Goal: Use online tool/utility: Utilize a website feature to perform a specific function

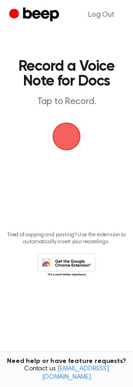
click at [63, 137] on span "button" at bounding box center [67, 136] width 26 height 26
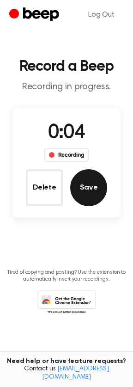
click at [91, 191] on button "Save" at bounding box center [88, 187] width 37 height 37
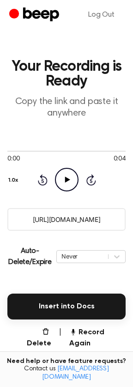
click at [60, 183] on icon "Play Audio" at bounding box center [67, 180] width 24 height 24
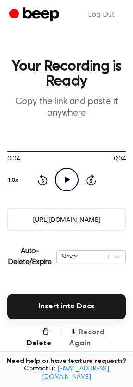
click at [78, 330] on button "Record Again" at bounding box center [97, 338] width 56 height 22
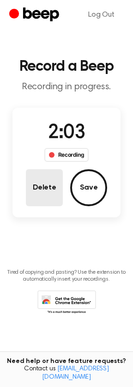
click at [40, 188] on button "Delete" at bounding box center [44, 187] width 37 height 37
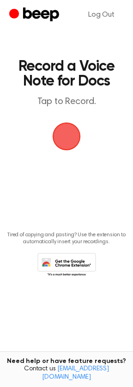
click at [68, 136] on span "button" at bounding box center [67, 136] width 26 height 26
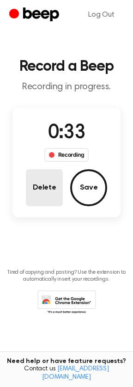
click at [35, 183] on button "Delete" at bounding box center [44, 187] width 37 height 37
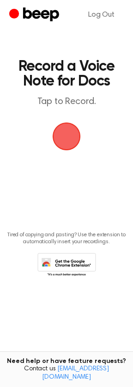
click at [64, 138] on span "button" at bounding box center [67, 136] width 26 height 26
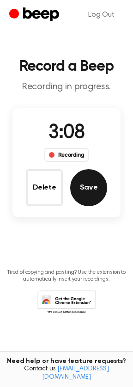
click at [94, 193] on button "Save" at bounding box center [88, 187] width 37 height 37
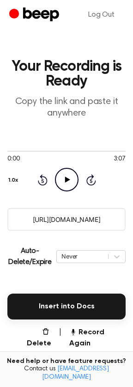
click at [77, 217] on input "[URL][DOMAIN_NAME]" at bounding box center [66, 219] width 118 height 23
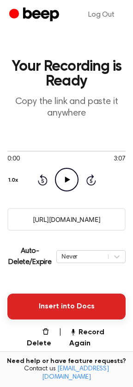
click at [73, 306] on button "Insert into Docs" at bounding box center [66, 307] width 118 height 26
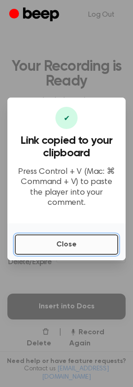
click at [59, 235] on button "Close" at bounding box center [67, 244] width 104 height 20
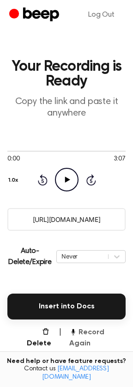
click at [90, 331] on button "Record Again" at bounding box center [97, 338] width 56 height 22
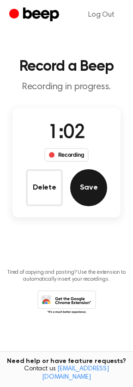
click at [86, 190] on button "Save" at bounding box center [88, 187] width 37 height 37
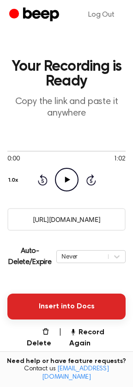
click at [82, 308] on button "Insert into Docs" at bounding box center [66, 307] width 118 height 26
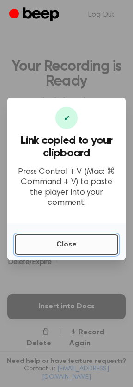
click at [75, 242] on button "Close" at bounding box center [67, 244] width 104 height 20
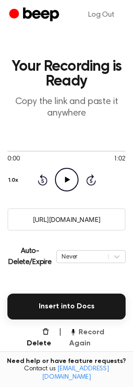
click at [85, 334] on button "Record Again" at bounding box center [97, 338] width 56 height 22
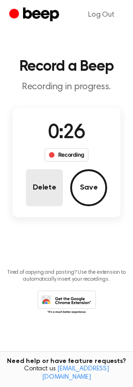
click at [46, 197] on button "Delete" at bounding box center [44, 187] width 37 height 37
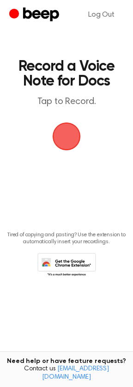
click at [63, 132] on span "button" at bounding box center [67, 136] width 26 height 26
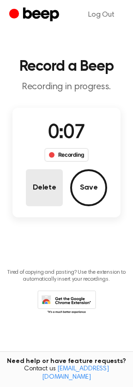
click at [41, 185] on button "Delete" at bounding box center [44, 187] width 37 height 37
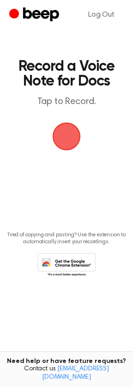
click at [66, 140] on span "button" at bounding box center [67, 136] width 26 height 26
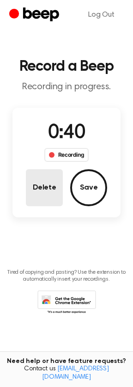
click at [43, 184] on button "Delete" at bounding box center [44, 187] width 37 height 37
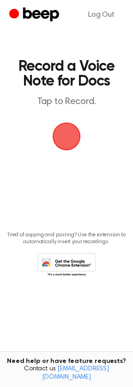
click at [64, 142] on span "button" at bounding box center [67, 136] width 26 height 26
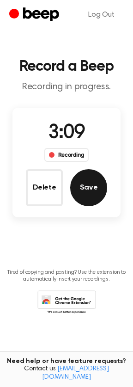
click at [79, 194] on button "Save" at bounding box center [88, 187] width 37 height 37
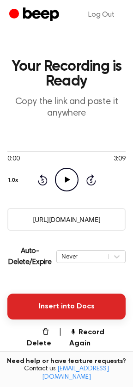
click at [56, 304] on button "Insert into Docs" at bounding box center [66, 307] width 118 height 26
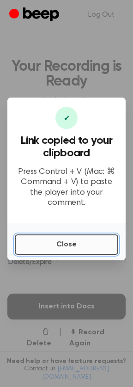
click at [91, 245] on button "Close" at bounding box center [67, 244] width 104 height 20
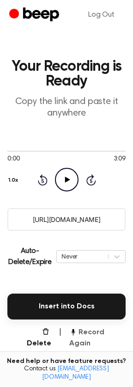
click at [92, 331] on button "Record Again" at bounding box center [97, 338] width 56 height 22
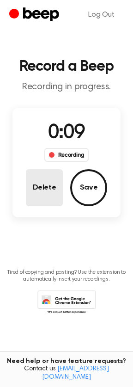
click at [53, 188] on button "Delete" at bounding box center [44, 187] width 37 height 37
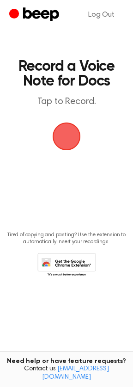
click at [55, 123] on span "button" at bounding box center [67, 136] width 26 height 26
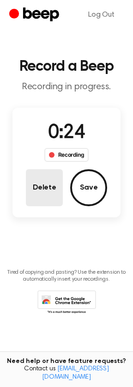
click at [45, 182] on button "Delete" at bounding box center [44, 187] width 37 height 37
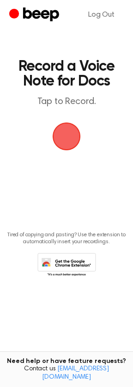
click at [59, 129] on span "button" at bounding box center [67, 136] width 26 height 26
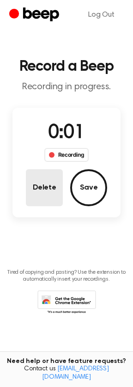
click at [37, 182] on button "Delete" at bounding box center [44, 187] width 37 height 37
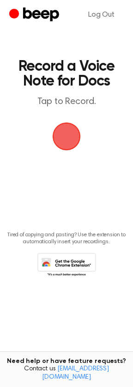
click at [67, 147] on span "button" at bounding box center [67, 136] width 26 height 26
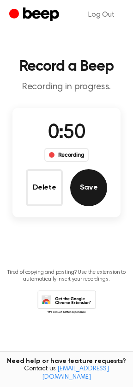
click at [85, 187] on button "Save" at bounding box center [88, 187] width 37 height 37
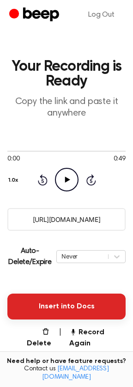
click at [76, 302] on button "Insert into Docs" at bounding box center [66, 307] width 118 height 26
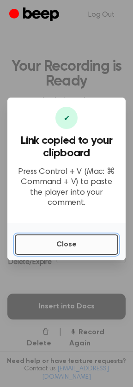
click at [72, 242] on button "Close" at bounding box center [67, 244] width 104 height 20
